Goal: Transaction & Acquisition: Purchase product/service

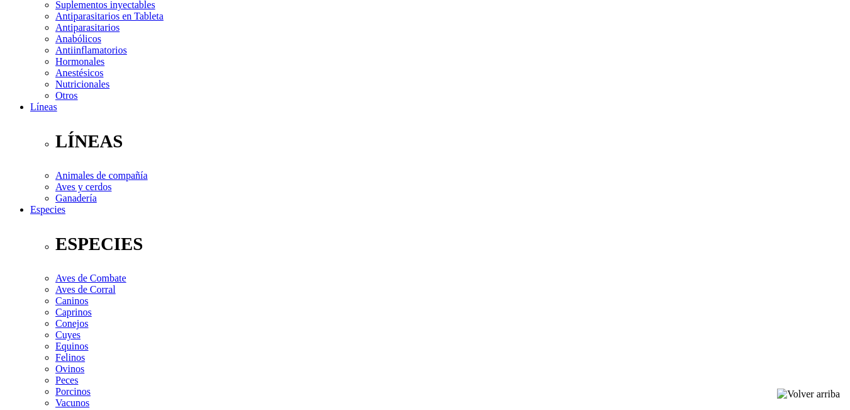
scroll to position [315, 0]
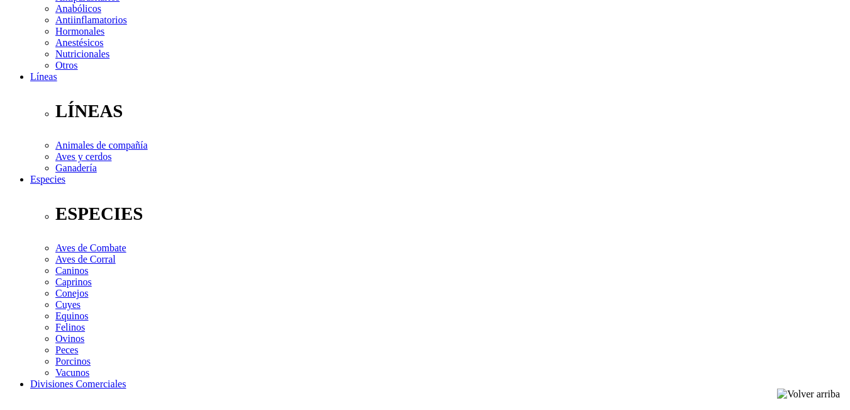
type input "4"
select select "3"
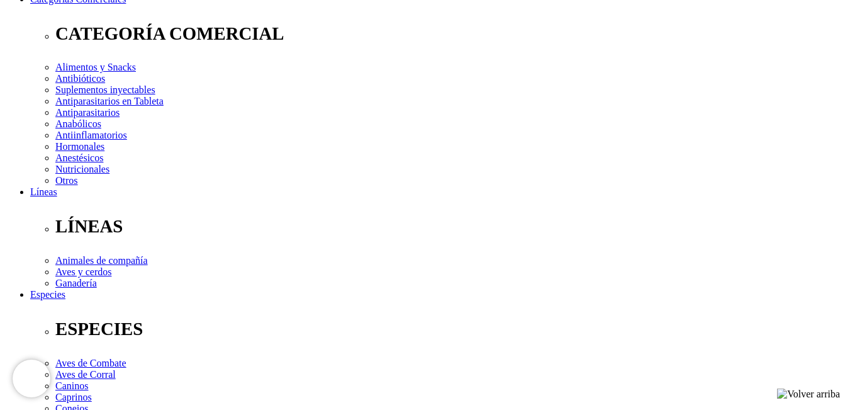
scroll to position [189, 0]
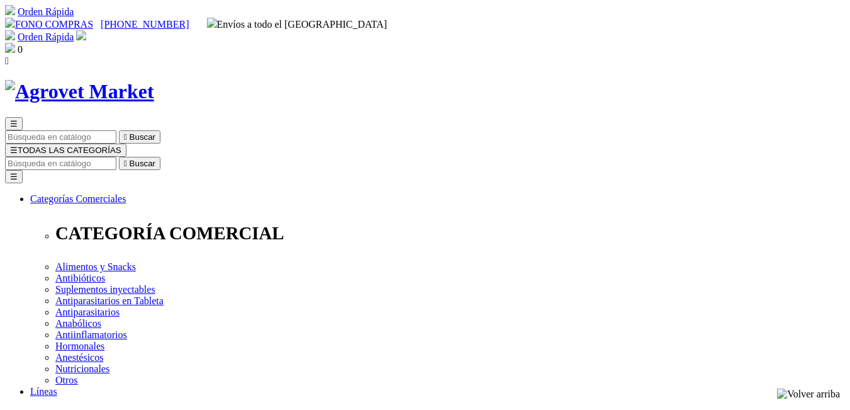
select select "3"
